Goal: Task Accomplishment & Management: Manage account settings

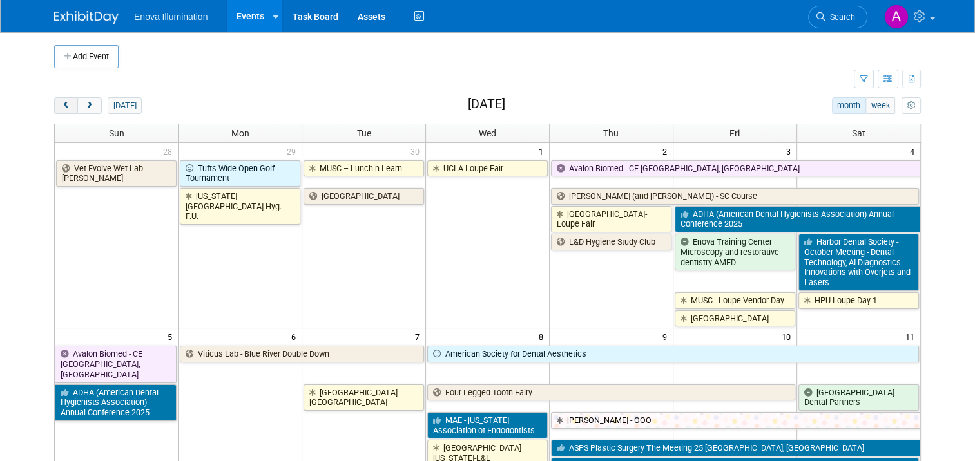
click at [62, 104] on span "prev" at bounding box center [66, 106] width 10 height 8
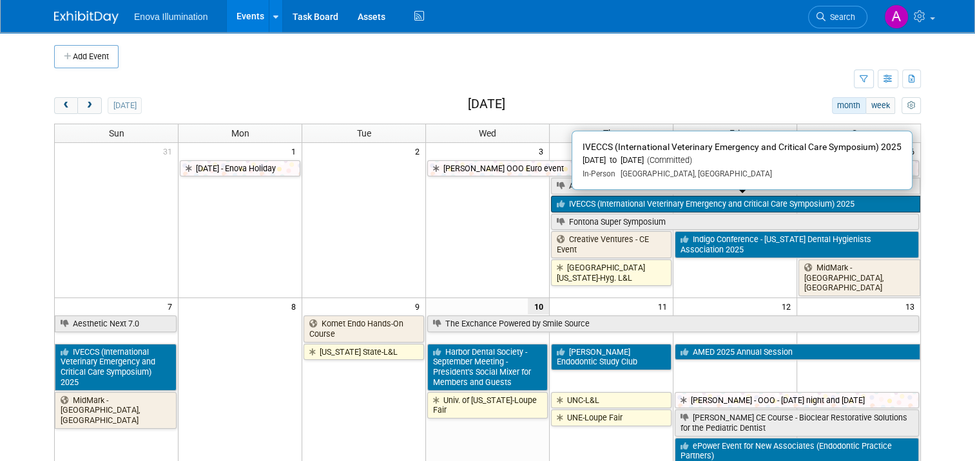
click at [636, 202] on link "IVECCS (International Veterinary Emergency and Critical Care Symposium) 2025" at bounding box center [735, 204] width 369 height 17
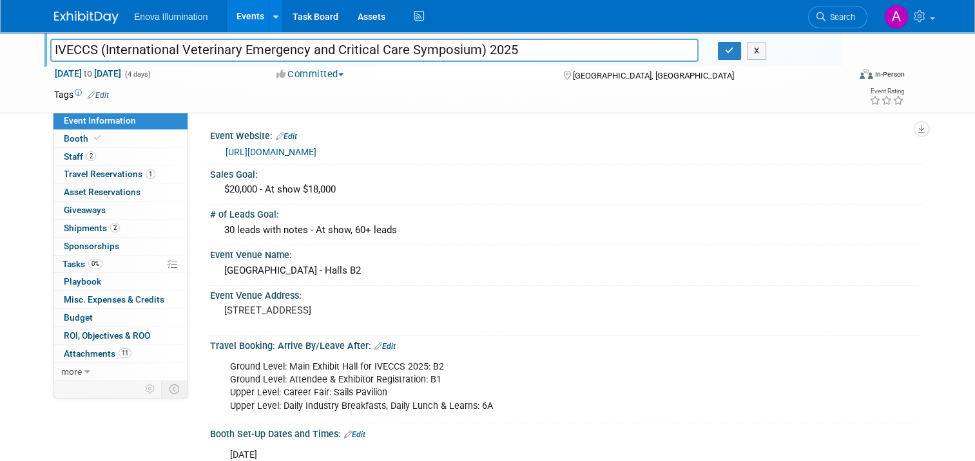
drag, startPoint x: 99, startPoint y: 49, endPoint x: 466, endPoint y: 60, distance: 367.4
click at [466, 60] on input "IVECCS (International Veterinary Emergency and Critical Care Symposium) 2025" at bounding box center [374, 50] width 648 height 23
drag, startPoint x: 350, startPoint y: 229, endPoint x: 359, endPoint y: 228, distance: 9.1
click at [359, 228] on div "30 leads with notes - At show, 60+ leads" at bounding box center [565, 230] width 691 height 20
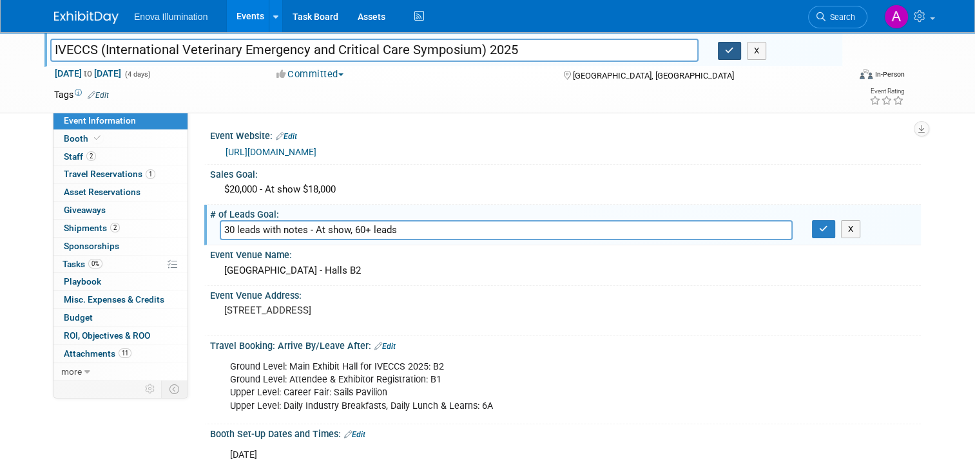
click at [731, 55] on button "button" at bounding box center [729, 51] width 23 height 18
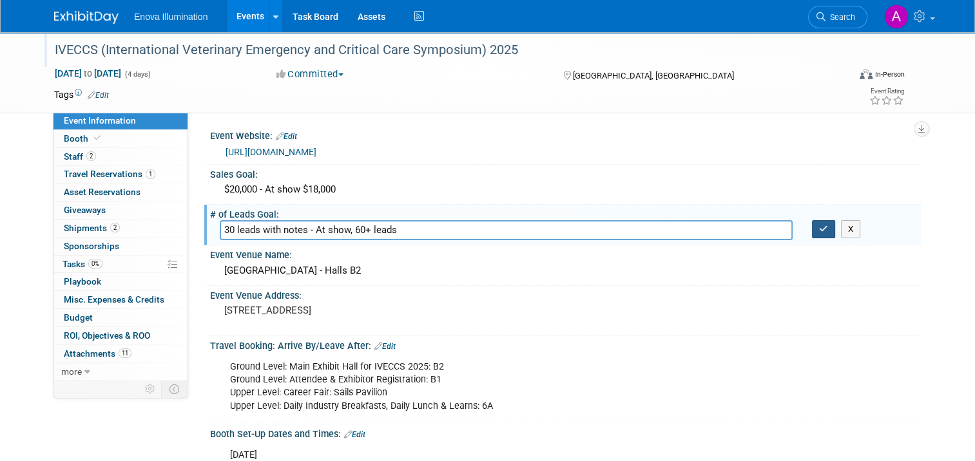
click at [828, 227] on icon "button" at bounding box center [823, 229] width 9 height 8
